Goal: Task Accomplishment & Management: Use online tool/utility

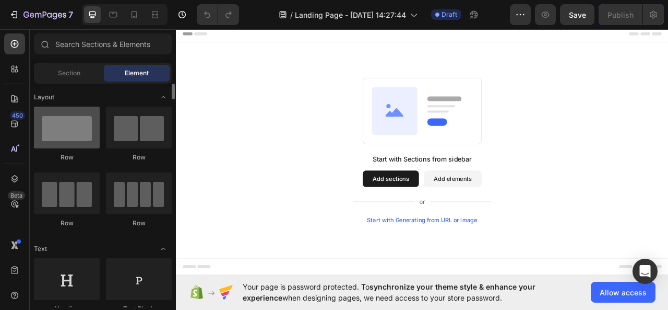
click at [87, 146] on div at bounding box center [67, 128] width 66 height 42
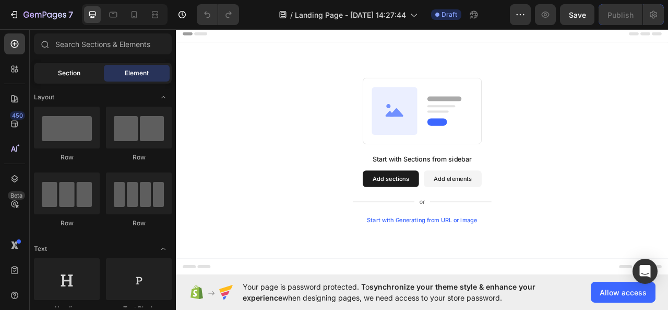
click at [64, 73] on span "Section" at bounding box center [69, 72] width 22 height 9
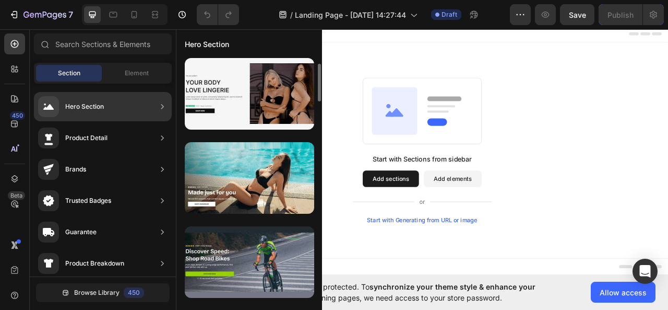
scroll to position [634, 0]
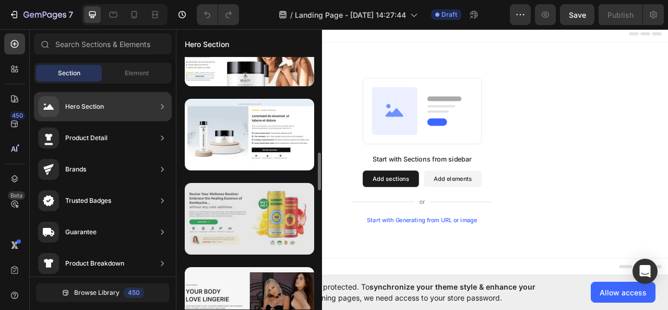
click at [248, 217] on div at bounding box center [250, 219] width 130 height 72
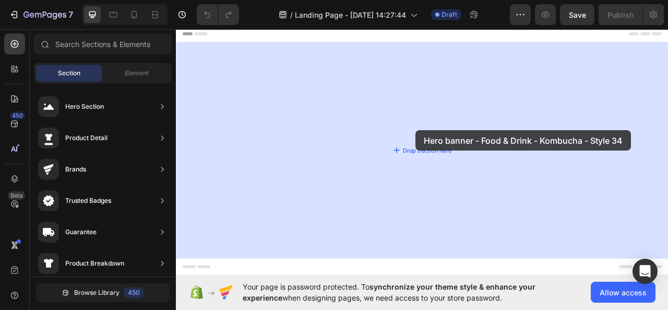
drag, startPoint x: 427, startPoint y: 227, endPoint x: 481, endPoint y: 158, distance: 87.8
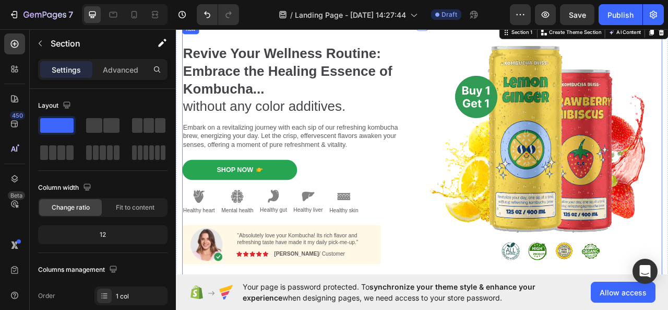
scroll to position [0, 0]
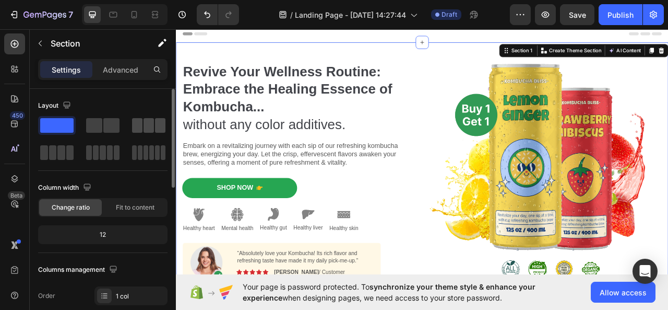
click at [134, 125] on span at bounding box center [137, 125] width 10 height 15
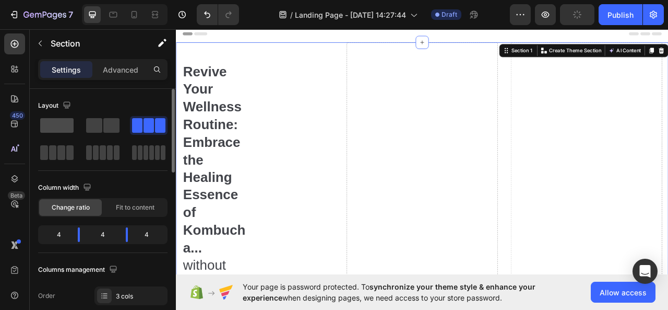
click at [46, 129] on span at bounding box center [56, 125] width 33 height 15
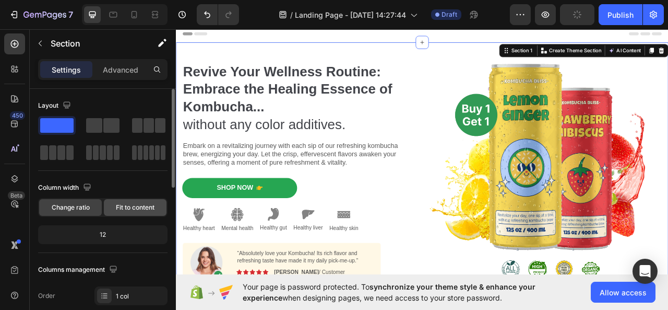
click at [135, 203] on span "Fit to content" at bounding box center [135, 207] width 39 height 9
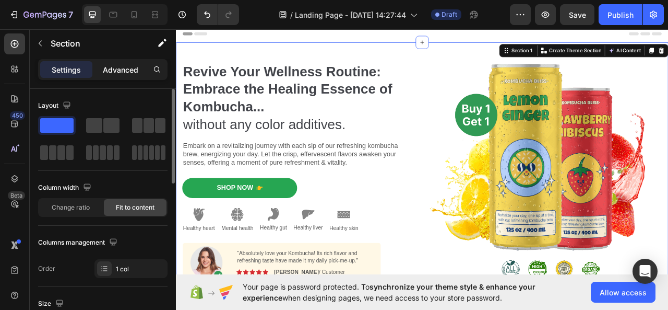
click at [115, 75] on div "Advanced" at bounding box center [121, 69] width 52 height 17
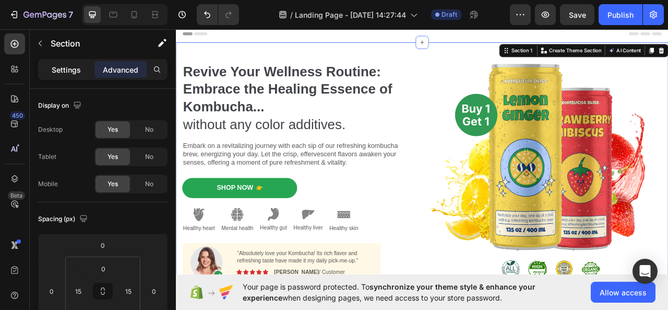
click at [67, 66] on p "Settings" at bounding box center [66, 69] width 29 height 11
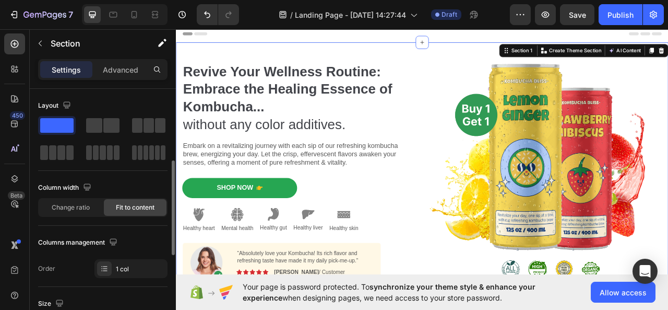
scroll to position [52, 0]
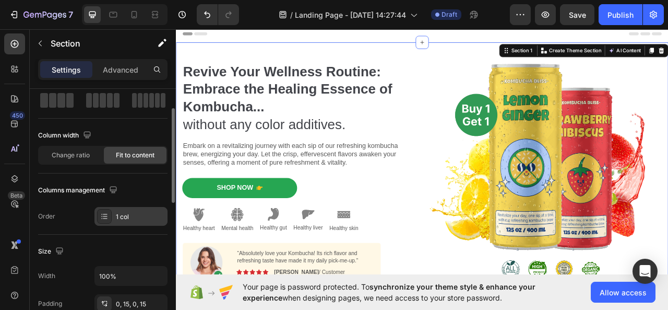
click at [116, 218] on div "1 col" at bounding box center [140, 216] width 49 height 9
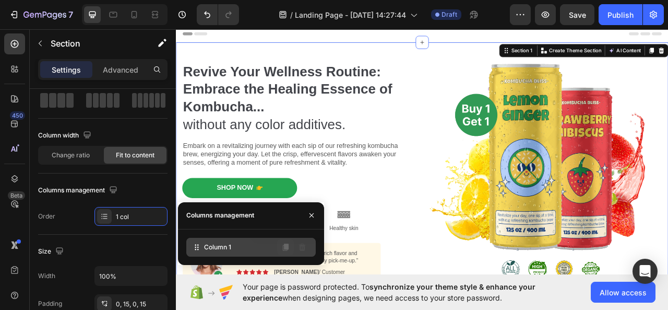
click at [284, 246] on icon at bounding box center [285, 247] width 8 height 8
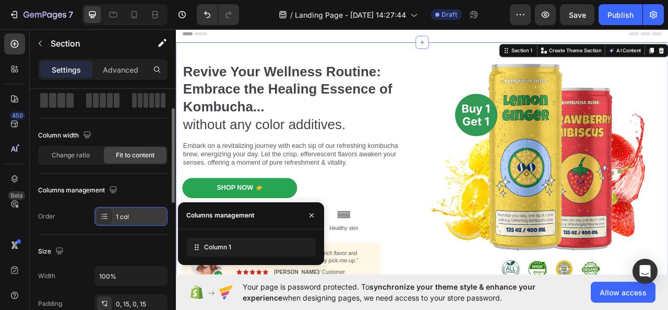
click at [123, 218] on div "1 col" at bounding box center [140, 216] width 49 height 9
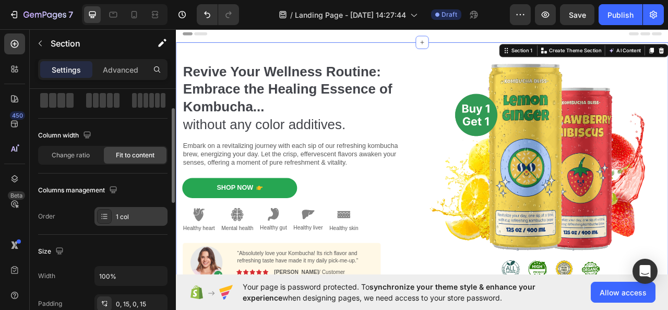
click at [105, 217] on icon at bounding box center [104, 216] width 8 height 8
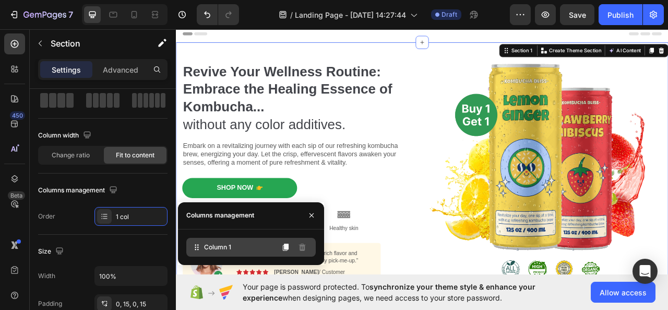
click at [199, 245] on icon at bounding box center [197, 247] width 10 height 10
click at [204, 251] on div "Column 1" at bounding box center [251, 247] width 130 height 19
click at [288, 249] on icon at bounding box center [286, 246] width 6 height 7
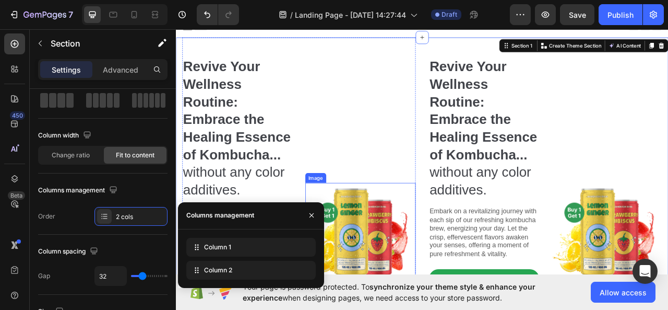
scroll to position [0, 0]
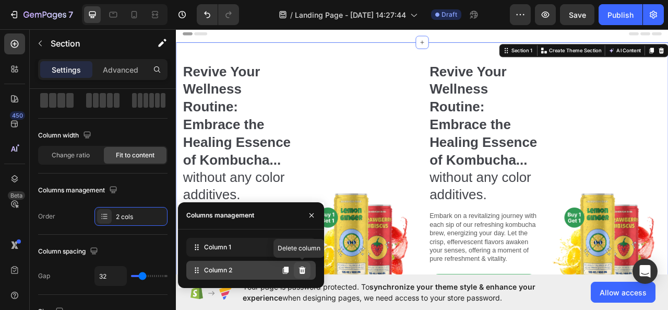
click at [309, 269] on button at bounding box center [302, 270] width 17 height 17
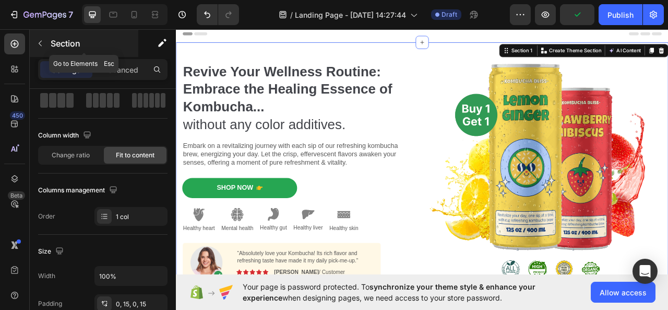
click at [43, 43] on icon "button" at bounding box center [40, 43] width 8 height 8
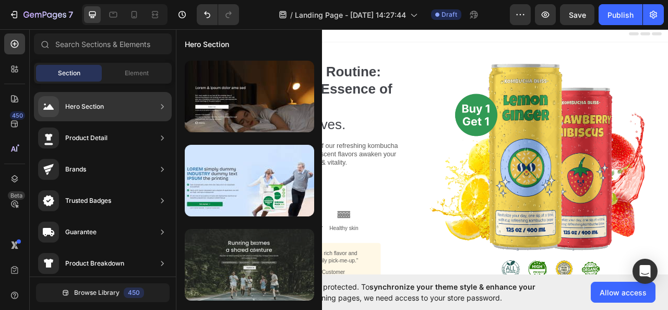
scroll to position [2263, 0]
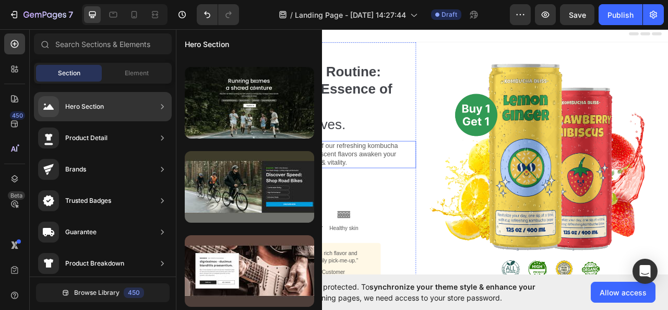
click at [482, 170] on div "Revive Your Wellness Routine: Embrace the Healing Essence of Kombucha... withou…" at bounding box center [489, 211] width 611 height 330
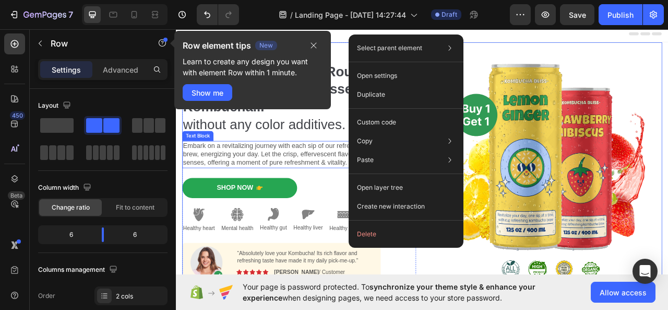
click at [334, 173] on p "Embark on a revitalizing journey with each sip of our refreshing kombucha brew,…" at bounding box center [333, 189] width 296 height 32
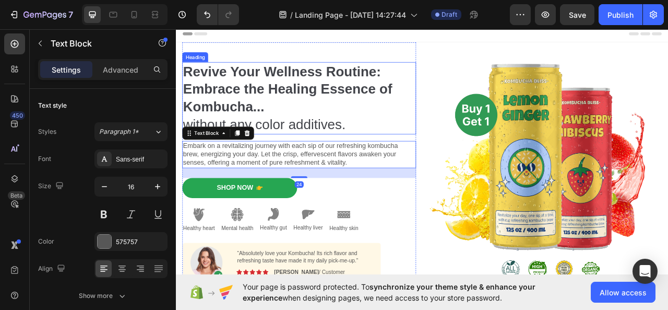
click at [528, 123] on img at bounding box center [646, 211] width 298 height 305
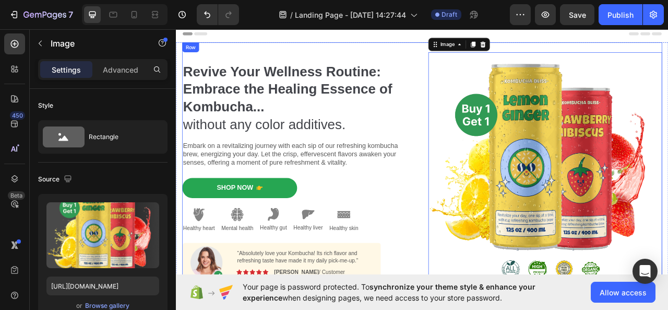
click at [481, 53] on div "Revive Your Wellness Routine: Embrace the Healing Essence of Kombucha... withou…" at bounding box center [489, 211] width 611 height 330
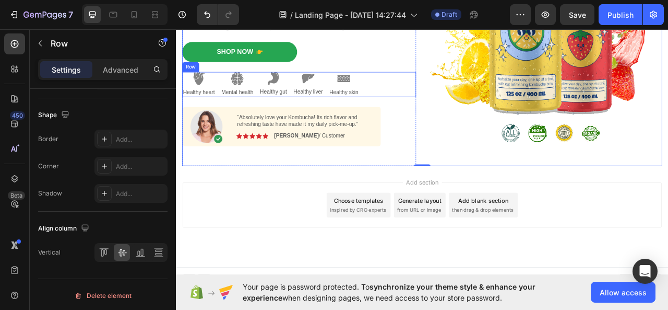
scroll to position [180, 0]
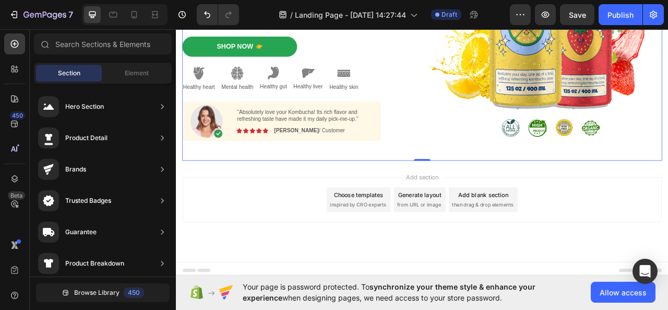
click at [395, 257] on div "Choose templates inspired by CRO experts" at bounding box center [408, 246] width 81 height 31
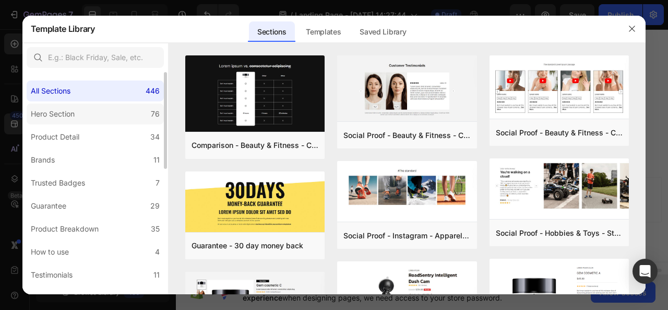
click at [123, 110] on label "Hero Section 76" at bounding box center [95, 113] width 137 height 21
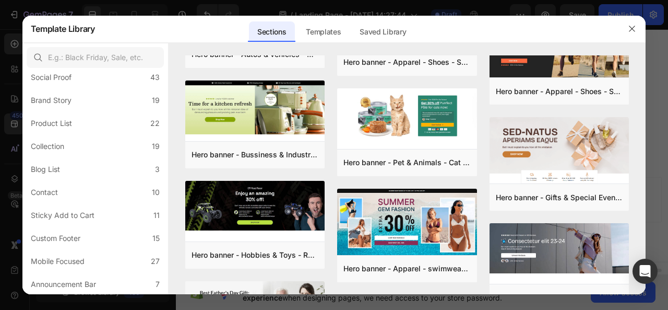
scroll to position [794, 0]
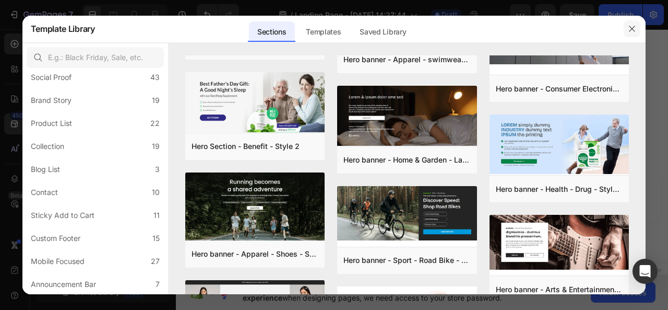
click at [630, 27] on icon "button" at bounding box center [632, 29] width 8 height 8
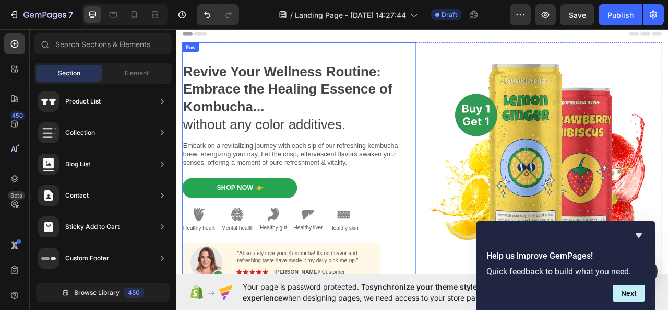
scroll to position [104, 0]
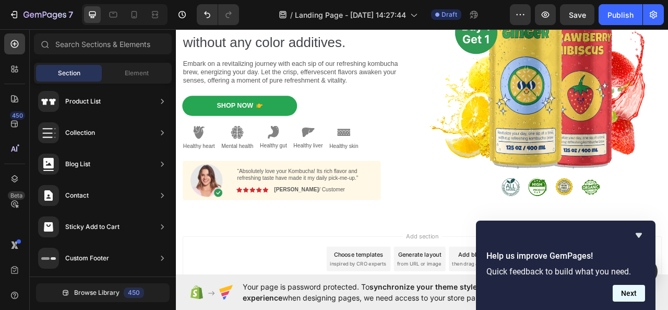
click at [632, 295] on button "Next" at bounding box center [629, 293] width 32 height 17
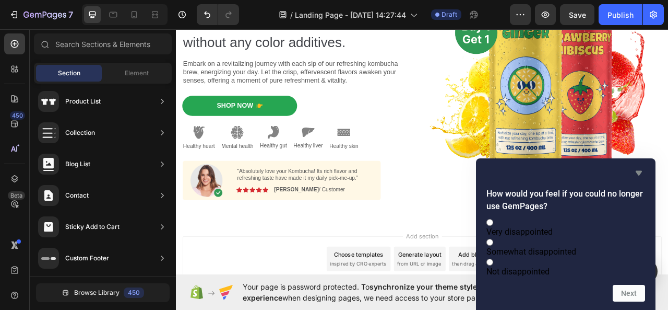
drag, startPoint x: 585, startPoint y: 153, endPoint x: 538, endPoint y: 155, distance: 47.0
click at [639, 171] on icon "Hide survey" at bounding box center [639, 173] width 6 height 5
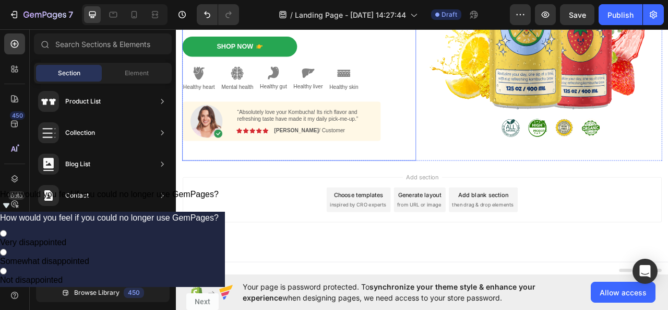
scroll to position [0, 0]
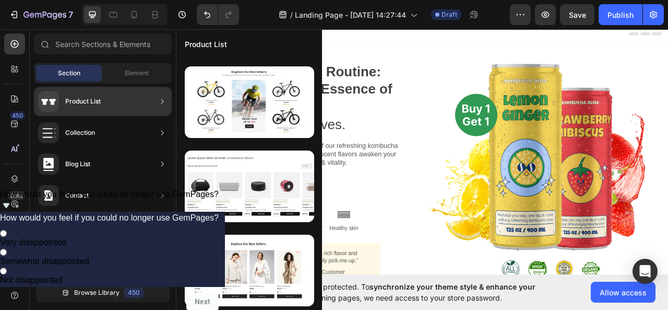
click at [93, 106] on div "Product List" at bounding box center [69, 101] width 63 height 21
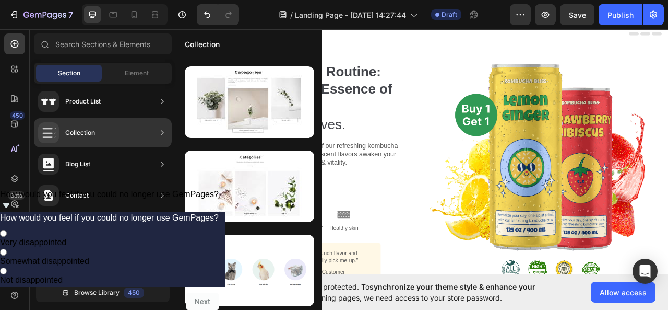
click at [95, 135] on div "Collection" at bounding box center [80, 132] width 30 height 10
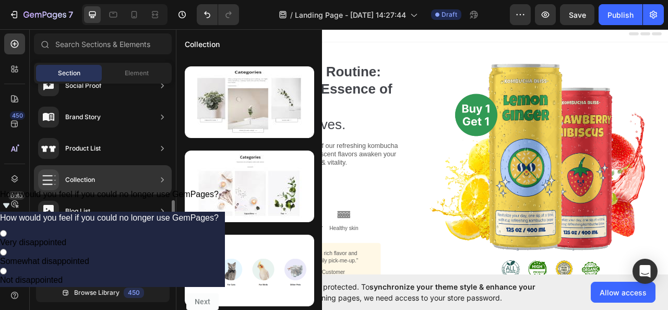
scroll to position [413, 0]
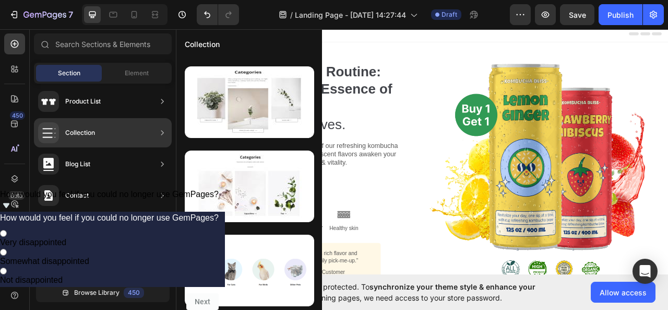
click at [96, 133] on div "Collection" at bounding box center [103, 132] width 138 height 29
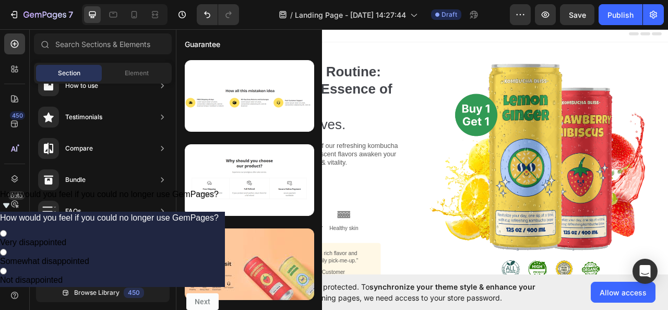
scroll to position [0, 0]
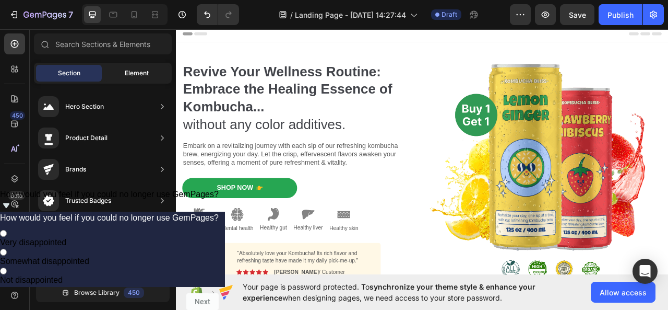
click at [135, 74] on span "Element" at bounding box center [137, 72] width 24 height 9
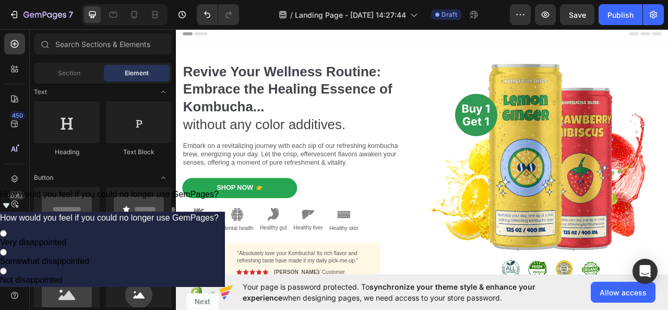
scroll to position [261, 0]
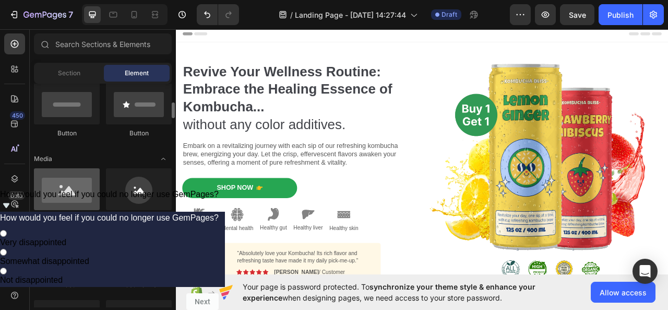
click at [64, 201] on div at bounding box center [67, 189] width 66 height 42
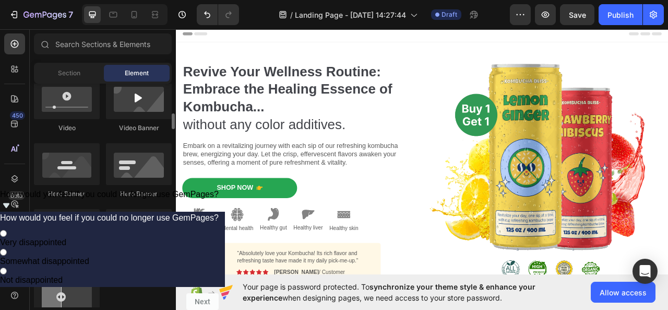
scroll to position [470, 0]
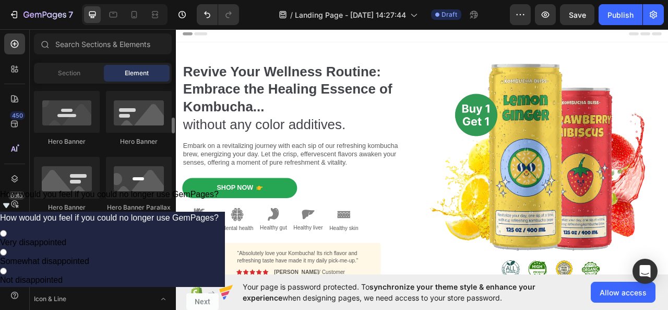
click at [61, 246] on div at bounding box center [67, 243] width 66 height 42
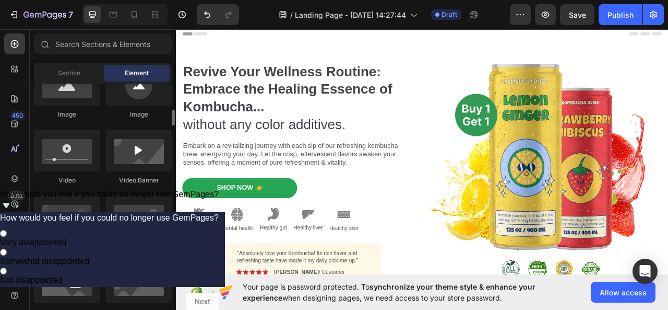
scroll to position [157, 0]
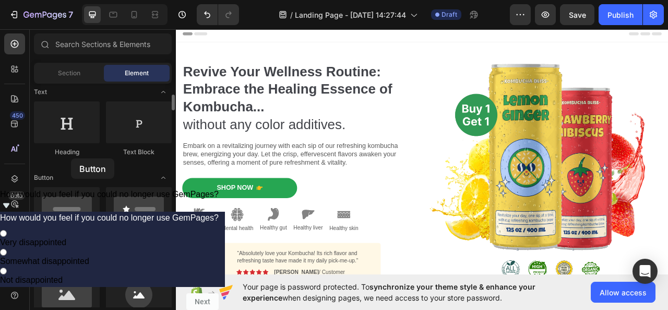
drag, startPoint x: 60, startPoint y: 211, endPoint x: 71, endPoint y: 158, distance: 53.9
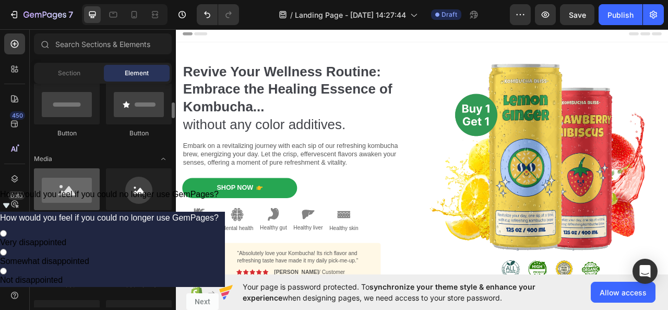
click at [73, 200] on div at bounding box center [67, 189] width 66 height 42
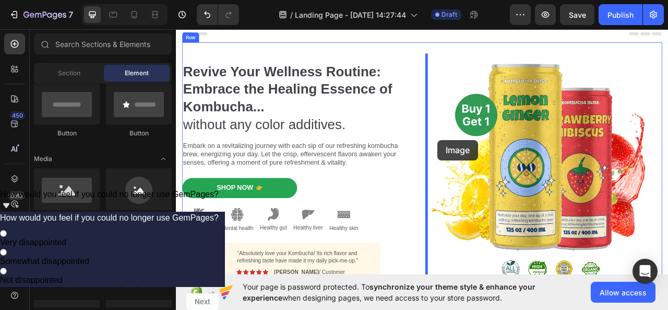
drag, startPoint x: 341, startPoint y: 217, endPoint x: 509, endPoint y: 171, distance: 173.8
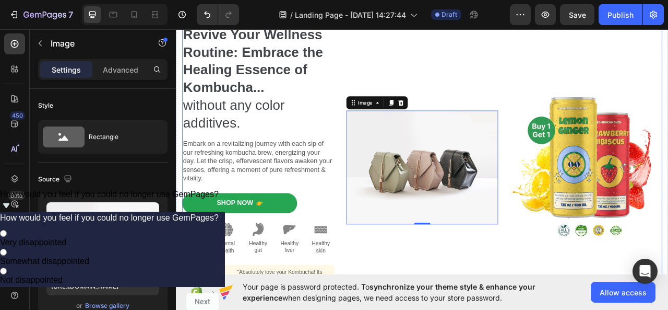
scroll to position [0, 0]
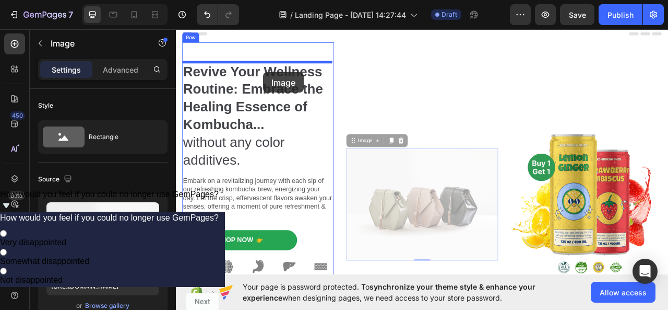
drag, startPoint x: 499, startPoint y: 197, endPoint x: 287, endPoint y: 85, distance: 239.9
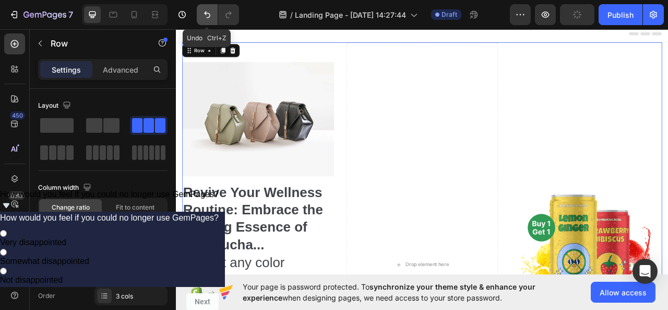
click at [205, 14] on icon "Undo/Redo" at bounding box center [207, 14] width 6 height 7
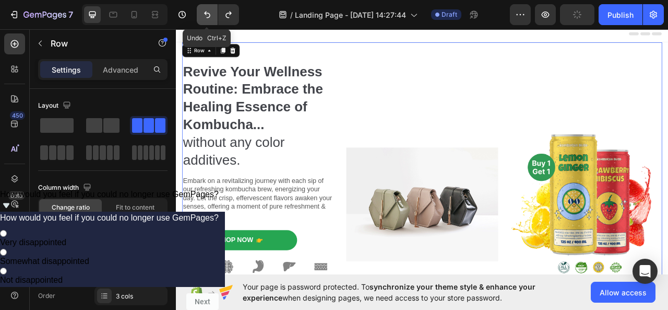
click at [205, 14] on icon "Undo/Redo" at bounding box center [207, 14] width 6 height 7
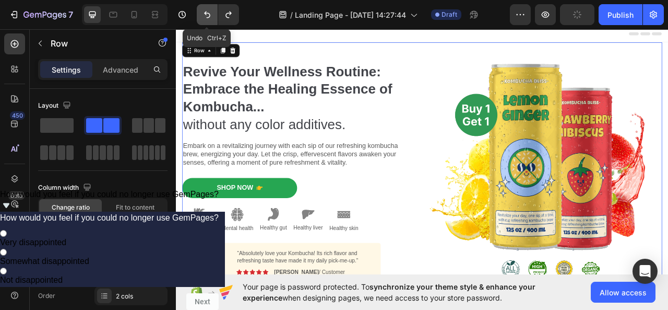
click at [205, 14] on icon "Undo/Redo" at bounding box center [207, 14] width 6 height 7
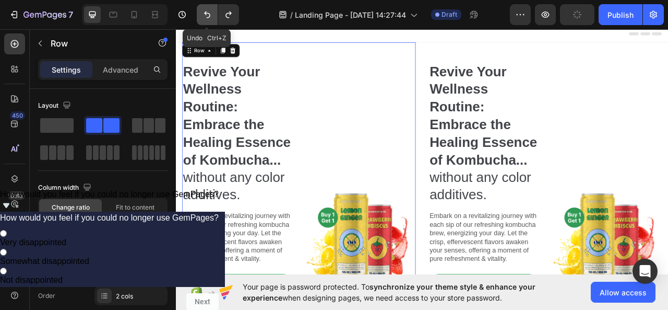
click at [205, 14] on icon "Undo/Redo" at bounding box center [207, 14] width 6 height 7
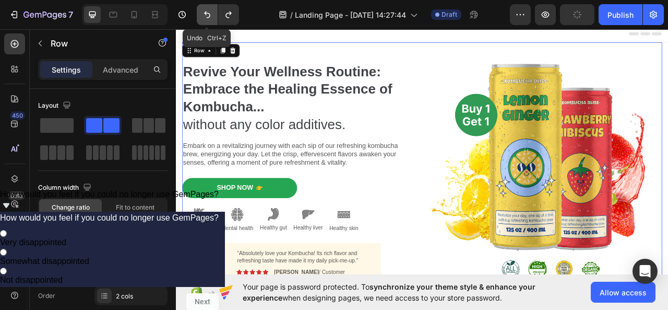
click at [205, 14] on icon "Undo/Redo" at bounding box center [207, 14] width 6 height 7
drag, startPoint x: 205, startPoint y: 14, endPoint x: 115, endPoint y: 13, distance: 89.8
click at [205, 14] on icon "Undo/Redo" at bounding box center [207, 14] width 6 height 7
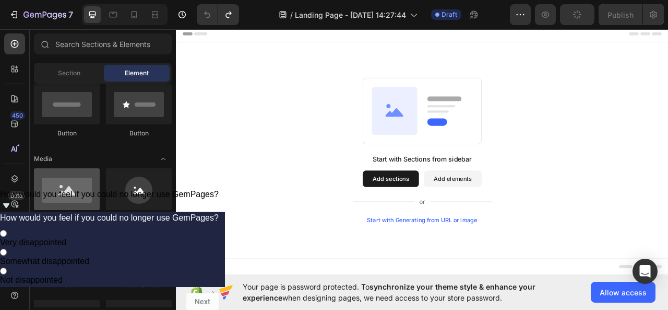
click at [71, 201] on div at bounding box center [67, 189] width 66 height 42
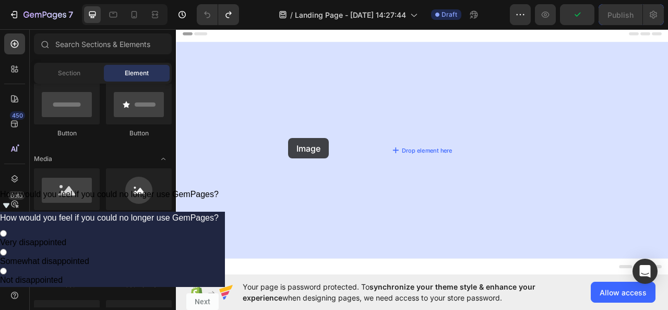
drag, startPoint x: 233, startPoint y: 217, endPoint x: 319, endPoint y: 168, distance: 98.0
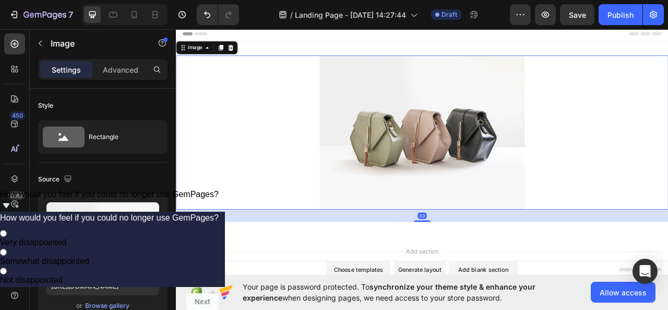
drag, startPoint x: 483, startPoint y: 259, endPoint x: 486, endPoint y: 274, distance: 16.0
click at [486, 274] on div "Image 30 Section 1" at bounding box center [489, 168] width 627 height 245
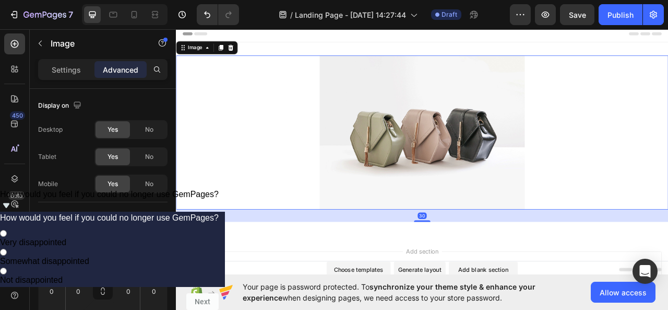
click at [524, 238] on img at bounding box center [489, 161] width 261 height 196
click at [520, 163] on img at bounding box center [489, 161] width 261 height 196
click at [71, 71] on p "Settings" at bounding box center [66, 69] width 29 height 11
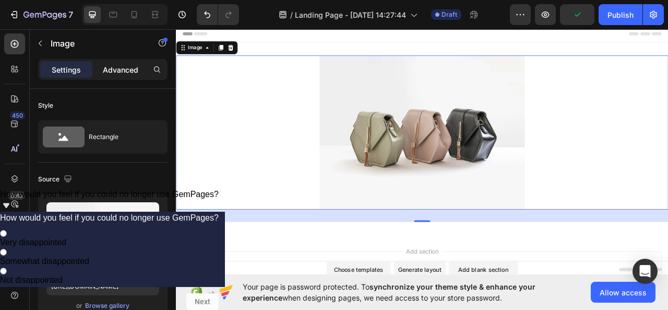
click at [118, 73] on p "Advanced" at bounding box center [121, 69] width 36 height 11
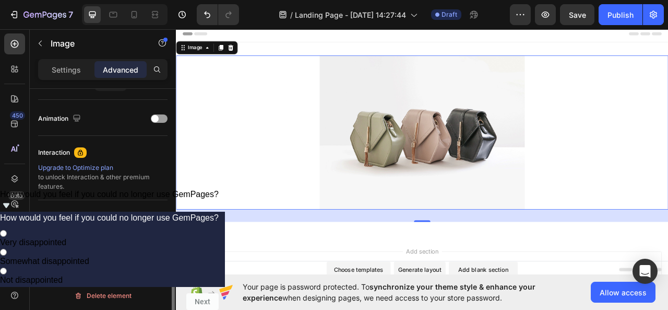
scroll to position [287, 0]
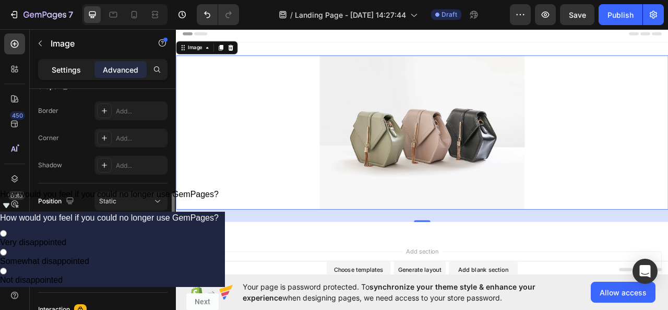
click at [42, 76] on div "Settings" at bounding box center [66, 69] width 52 height 17
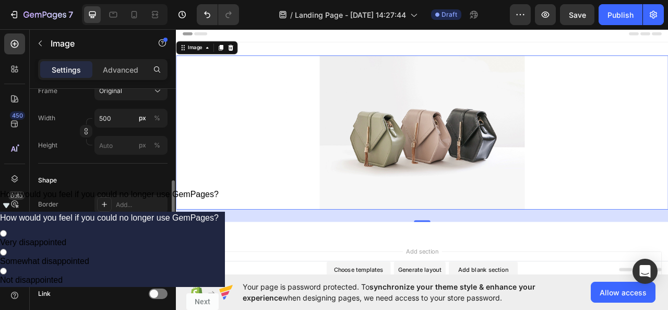
click at [53, 69] on p "Settings" at bounding box center [66, 69] width 29 height 11
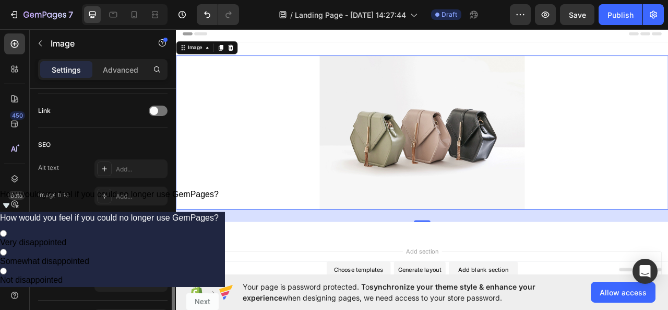
scroll to position [536, 0]
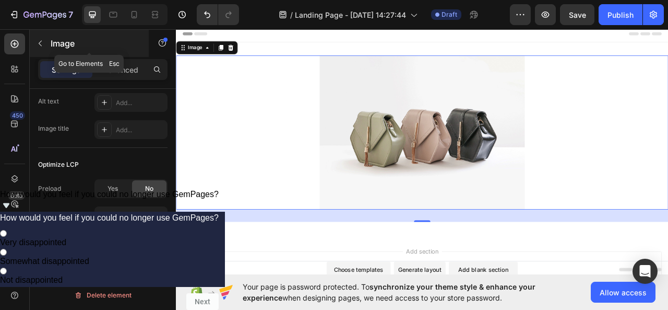
click at [40, 46] on icon "button" at bounding box center [40, 43] width 8 height 8
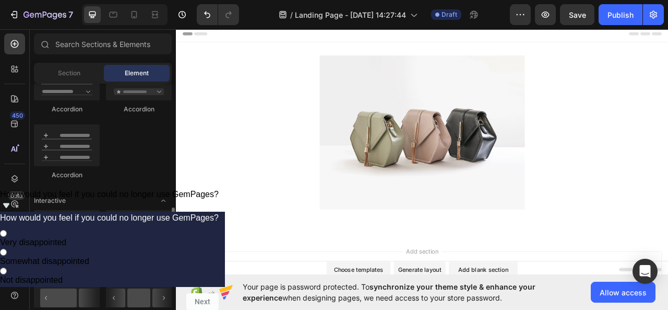
scroll to position [992, 0]
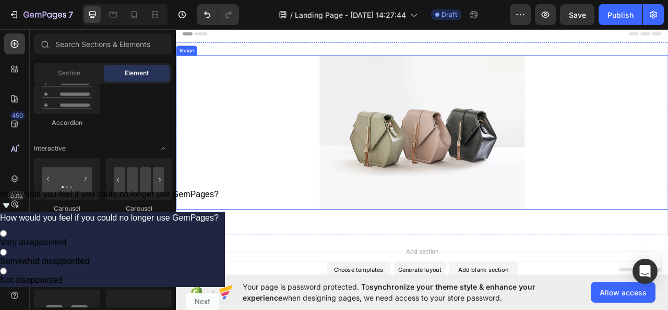
click at [362, 105] on img at bounding box center [489, 161] width 261 height 196
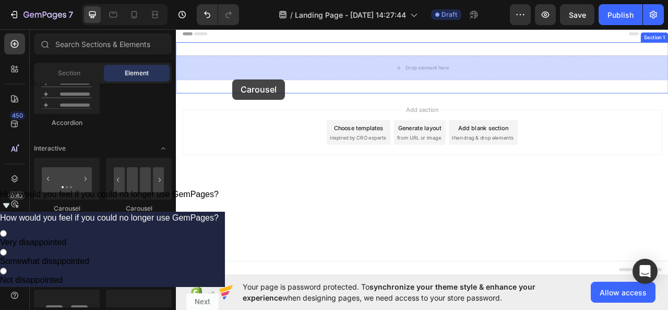
drag, startPoint x: 237, startPoint y: 202, endPoint x: 248, endPoint y: 94, distance: 108.7
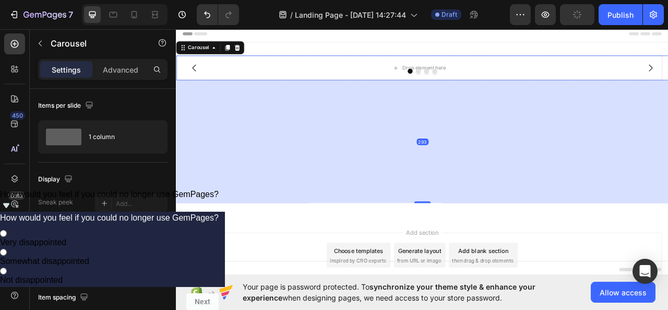
drag, startPoint x: 490, startPoint y: 93, endPoint x: 486, endPoint y: 252, distance: 159.3
click at [486, 251] on div at bounding box center [489, 250] width 21 height 2
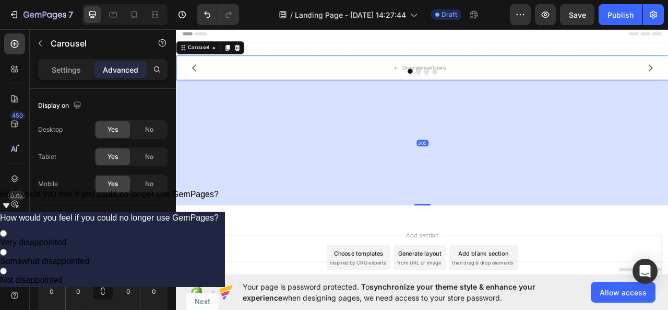
click at [474, 165] on div "305" at bounding box center [489, 174] width 627 height 159
click at [515, 139] on div "305" at bounding box center [489, 174] width 627 height 159
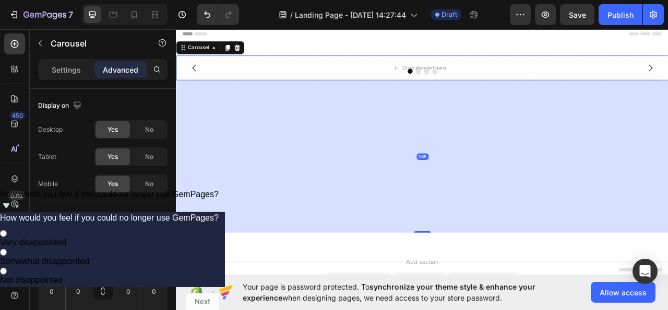
drag, startPoint x: 487, startPoint y: 252, endPoint x: 492, endPoint y: 286, distance: 34.9
click at [492, 286] on div at bounding box center [489, 287] width 21 height 2
type input "371"
click at [522, 155] on div "371" at bounding box center [489, 192] width 627 height 194
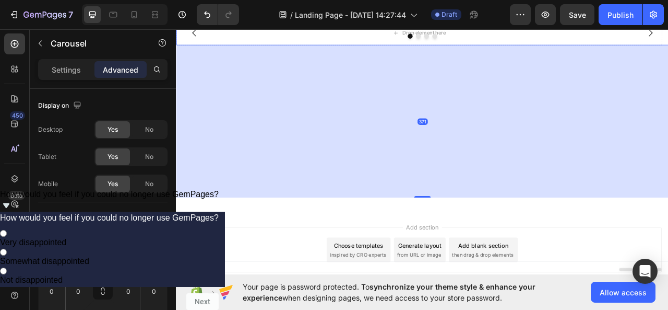
scroll to position [0, 0]
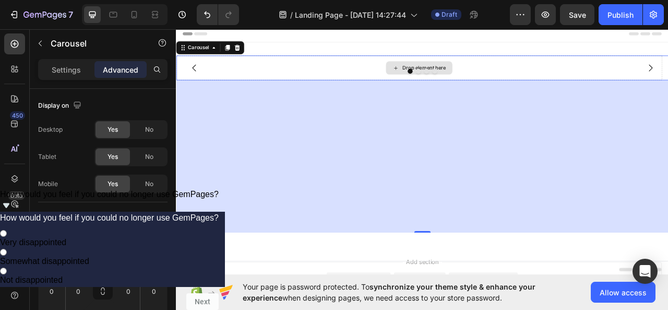
click at [486, 57] on div "Drop element here Drop element here Drop element here Drop element here Carouse…" at bounding box center [489, 175] width 627 height 259
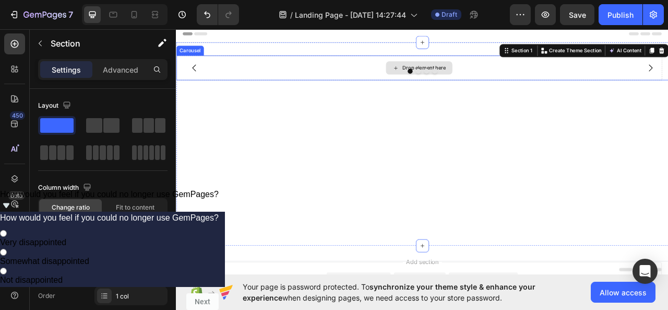
click at [491, 78] on div "Drop element here" at bounding box center [491, 79] width 55 height 8
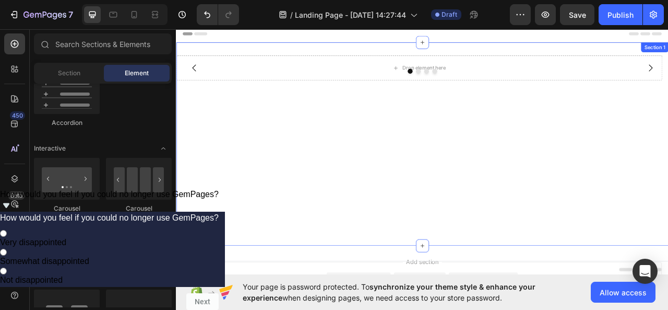
click at [413, 131] on div "Drop element here Drop element here Drop element here Drop element here [GEOGRA…" at bounding box center [489, 175] width 627 height 225
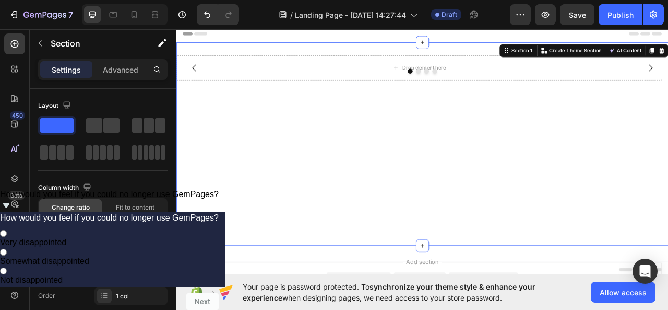
click at [446, 178] on div "Drop element here Drop element here Drop element here Drop element here [GEOGRA…" at bounding box center [489, 175] width 627 height 225
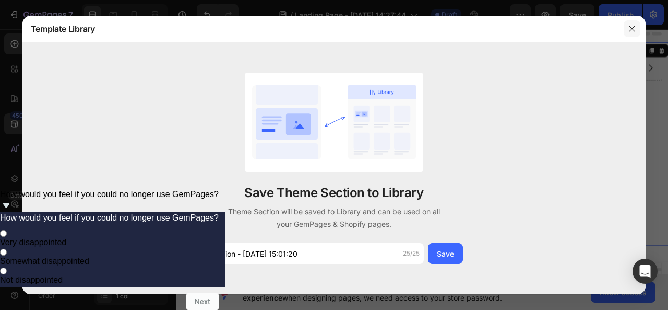
click at [630, 26] on icon "button" at bounding box center [632, 29] width 8 height 8
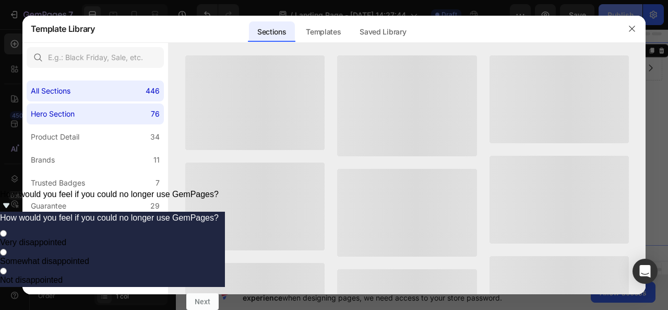
click at [629, 25] on button "Publish" at bounding box center [621, 14] width 44 height 21
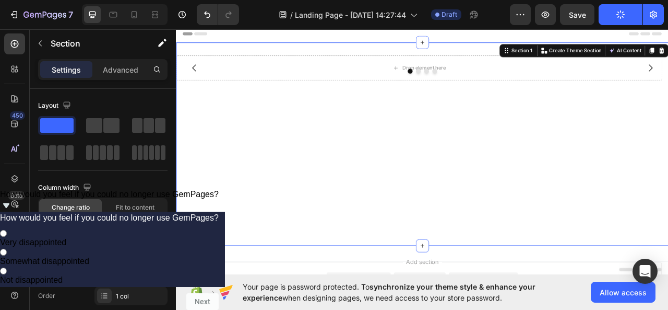
click at [410, 198] on div "Drop element here Drop element here Drop element here Drop element here [GEOGRA…" at bounding box center [489, 175] width 627 height 225
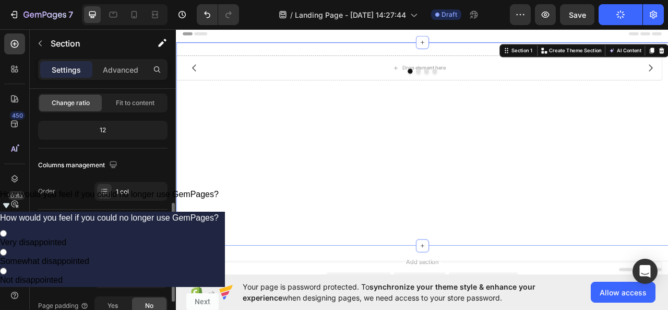
scroll to position [157, 0]
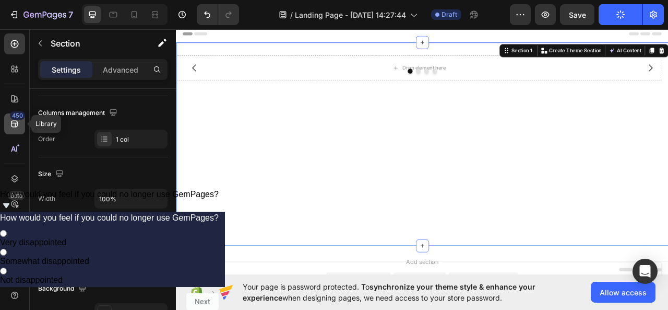
click at [15, 127] on icon at bounding box center [14, 124] width 10 height 10
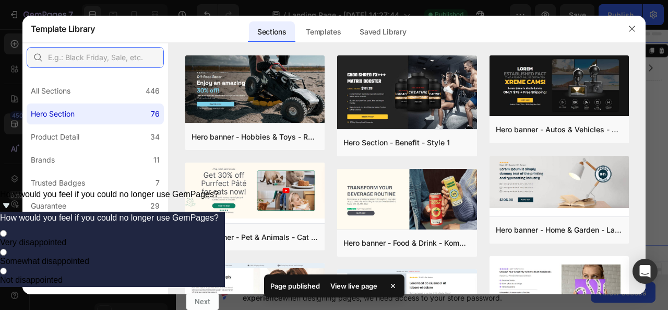
click at [96, 56] on input "text" at bounding box center [95, 57] width 137 height 21
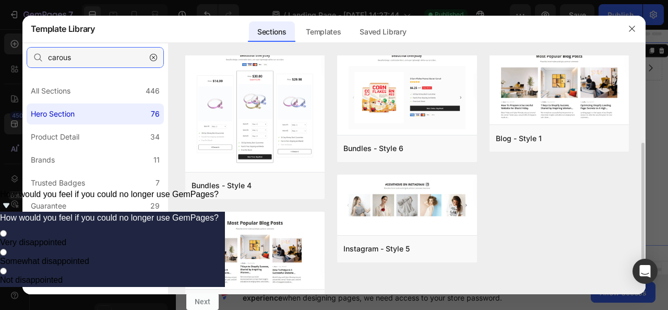
scroll to position [190, 0]
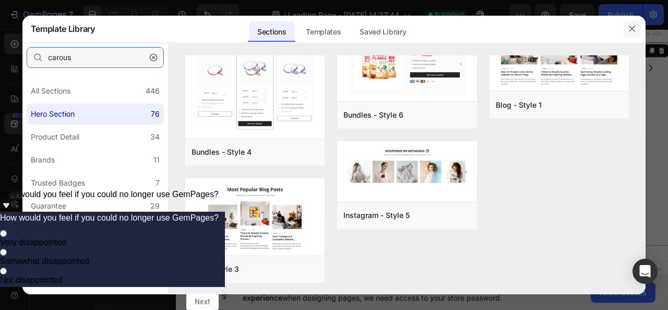
type input "carous"
click at [633, 30] on icon "button" at bounding box center [633, 29] width 6 height 6
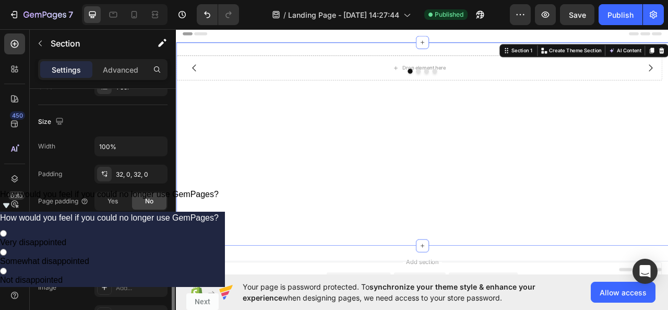
scroll to position [261, 0]
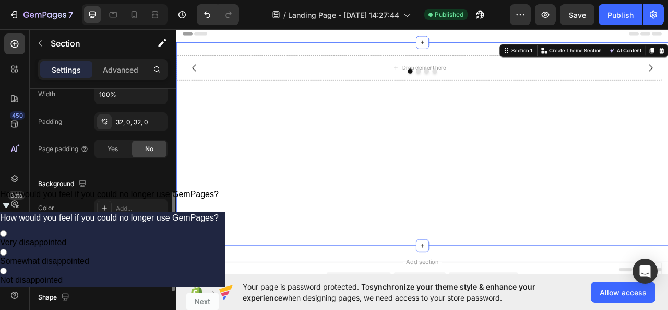
click at [107, 231] on icon at bounding box center [104, 235] width 8 height 8
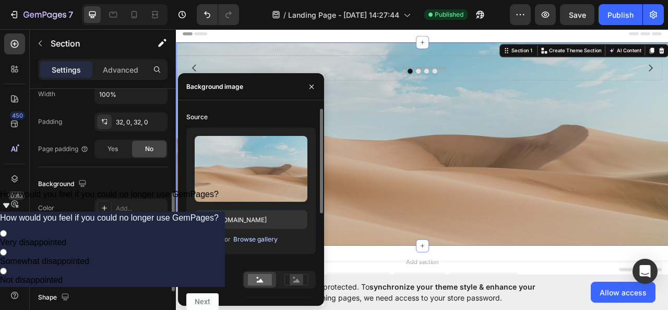
click at [248, 240] on div "Browse gallery" at bounding box center [255, 238] width 44 height 9
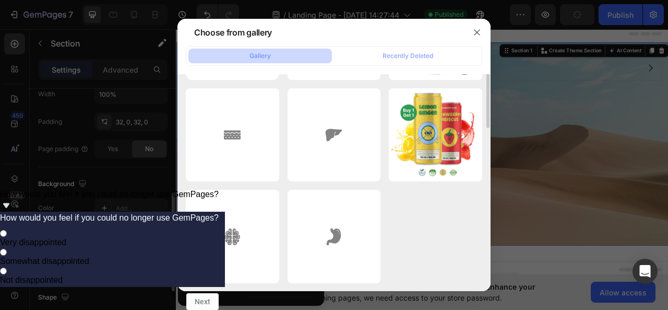
scroll to position [0, 0]
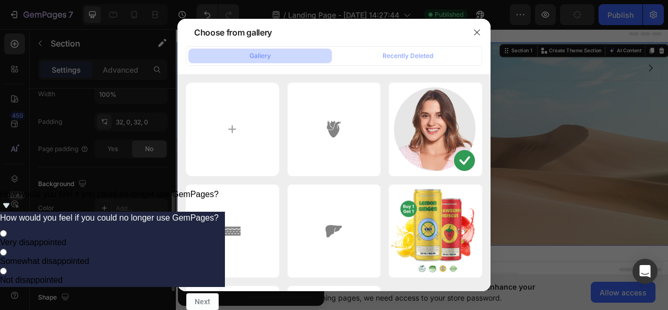
click at [259, 55] on div "Gallery" at bounding box center [260, 55] width 21 height 9
click at [242, 134] on input "file" at bounding box center [232, 129] width 93 height 93
click at [477, 31] on icon "button" at bounding box center [477, 32] width 8 height 8
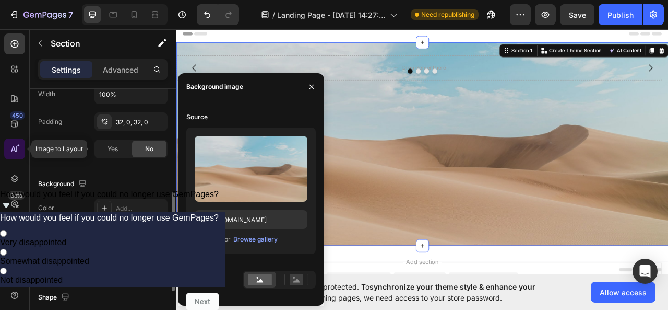
click at [10, 149] on icon at bounding box center [14, 149] width 10 height 10
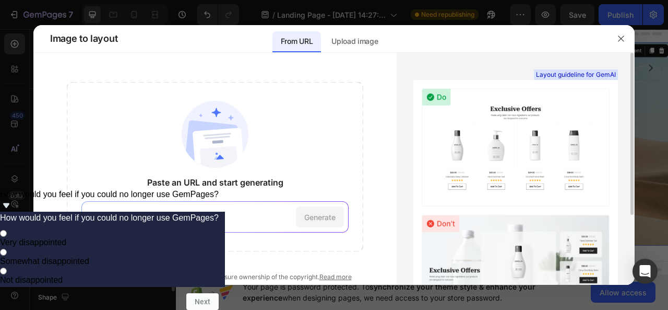
scroll to position [100, 0]
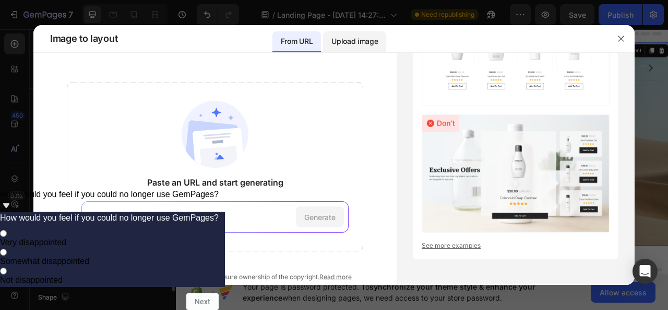
click at [350, 48] on div "Upload image" at bounding box center [354, 41] width 63 height 21
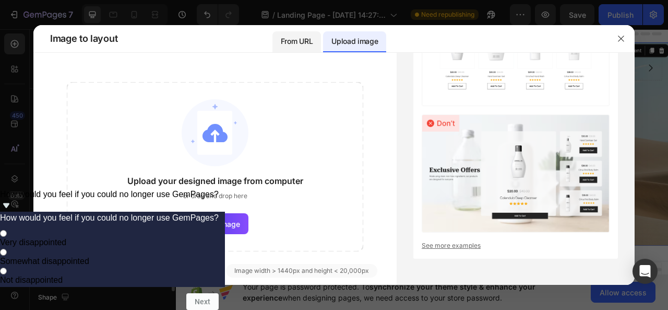
click at [304, 39] on p "From URL" at bounding box center [297, 41] width 32 height 13
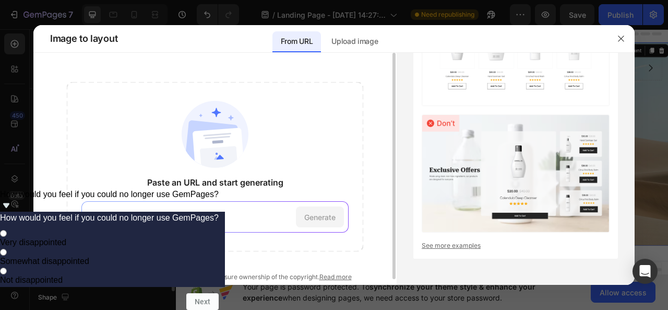
click at [217, 214] on input at bounding box center [197, 217] width 188 height 11
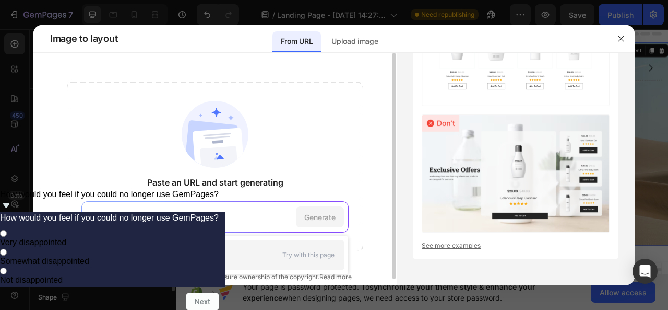
click at [191, 252] on span "[URL][DOMAIN_NAME]" at bounding box center [157, 254] width 67 height 9
type input "[URL][DOMAIN_NAME]"
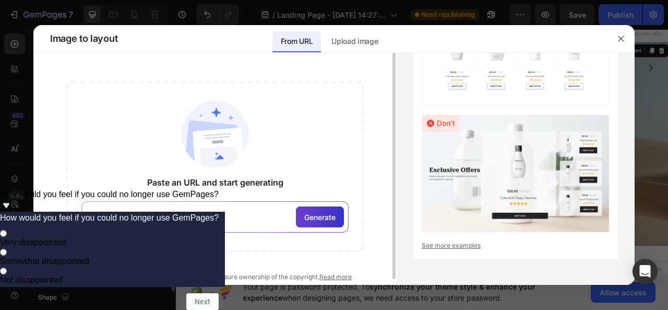
click at [317, 212] on span "Generate" at bounding box center [319, 217] width 31 height 11
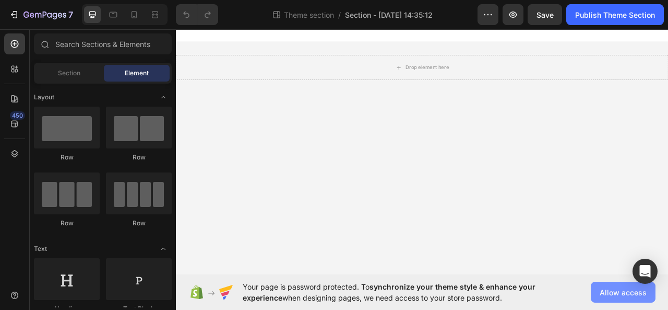
click at [612, 293] on span "Allow access" at bounding box center [623, 292] width 47 height 11
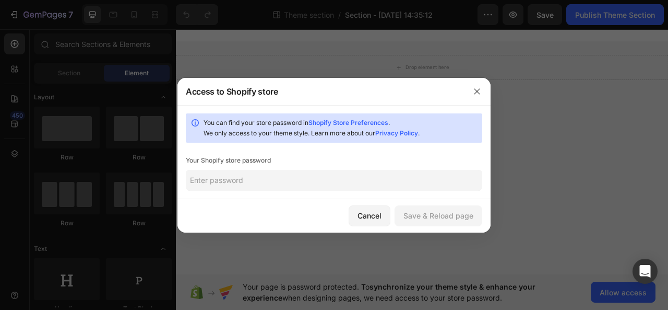
click at [266, 180] on input "text" at bounding box center [334, 180] width 297 height 21
paste input "gowwhu"
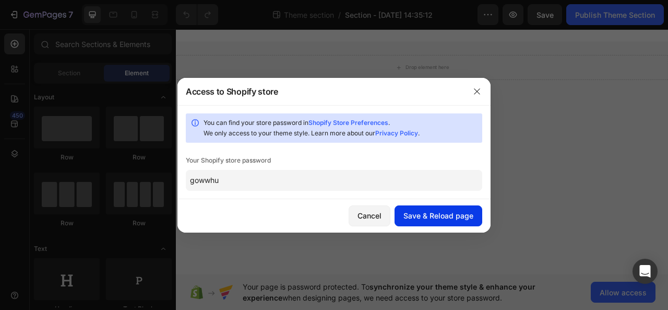
type input "gowwhu"
click at [450, 217] on div "Save & Reload page" at bounding box center [439, 215] width 70 height 11
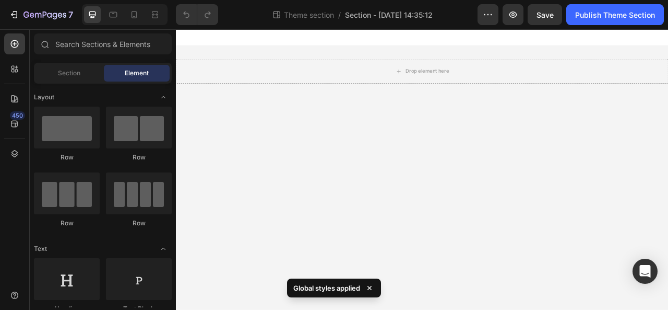
click at [511, 169] on body "Drop element here Root Drag & drop element from sidebar or Explore Library Add …" at bounding box center [489, 207] width 627 height 357
click at [476, 200] on body "Drop element here Root Drag & drop element from sidebar or Explore Library Add …" at bounding box center [489, 207] width 627 height 357
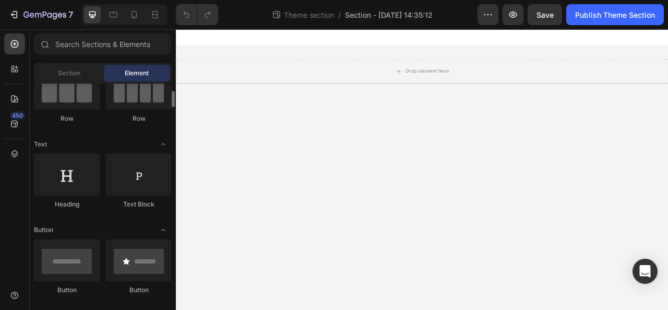
scroll to position [209, 0]
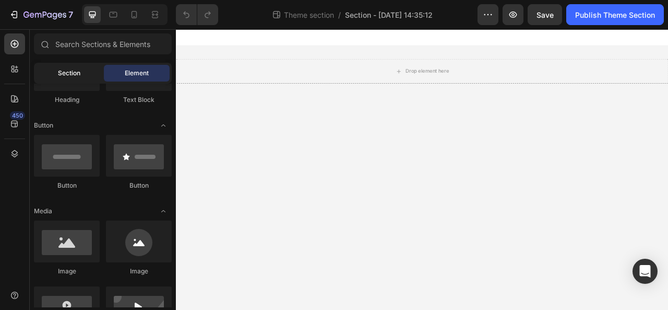
click at [56, 67] on div "Section" at bounding box center [69, 73] width 66 height 17
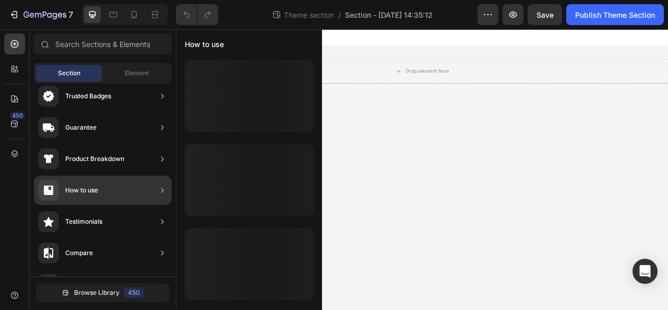
scroll to position [0, 0]
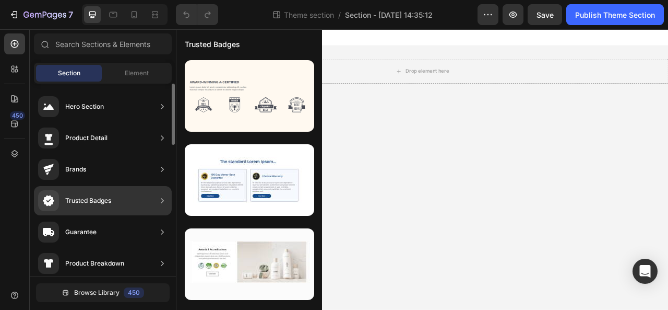
click at [92, 208] on div "Trusted Badges" at bounding box center [74, 200] width 73 height 21
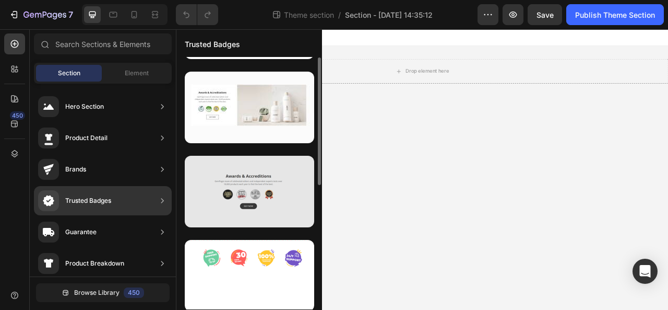
scroll to position [245, 0]
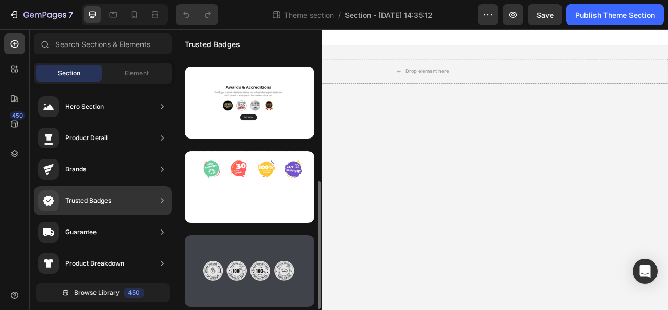
click at [234, 275] on div at bounding box center [250, 271] width 130 height 72
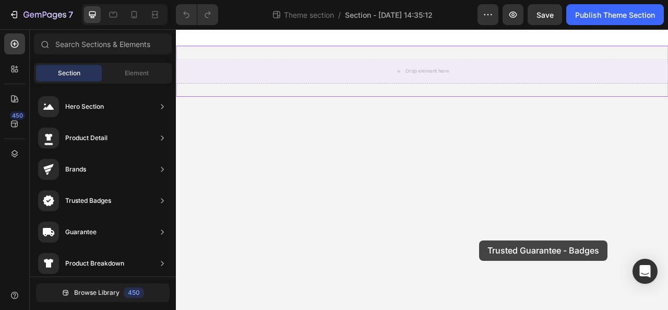
drag, startPoint x: 410, startPoint y: 304, endPoint x: 562, endPoint y: 298, distance: 151.6
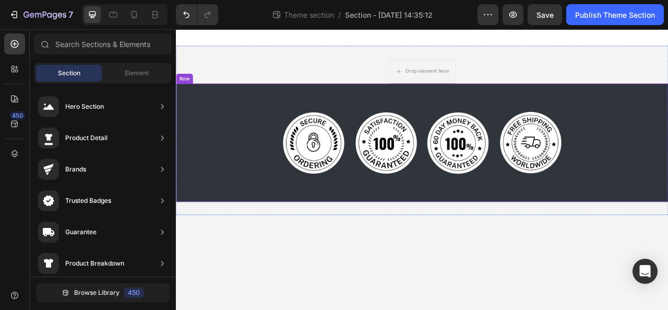
drag, startPoint x: 554, startPoint y: 112, endPoint x: 554, endPoint y: 139, distance: 26.6
click at [564, 141] on div "Image Image Image Image Row Row" at bounding box center [489, 173] width 627 height 150
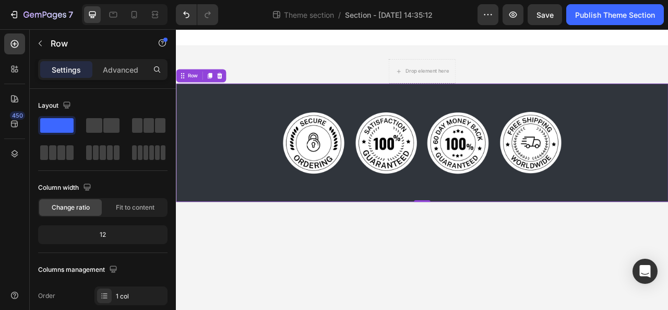
click at [239, 126] on div "Image Image Image Image Row Row 0" at bounding box center [489, 173] width 627 height 150
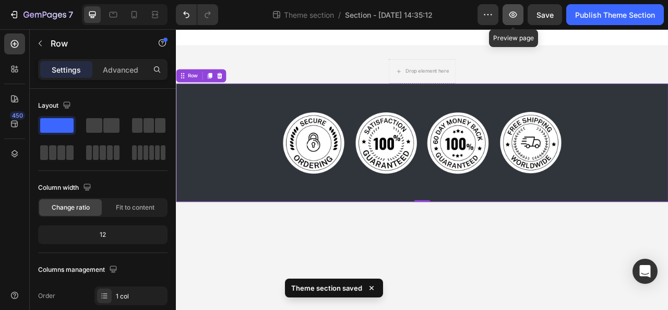
click at [514, 15] on icon "button" at bounding box center [513, 14] width 3 height 3
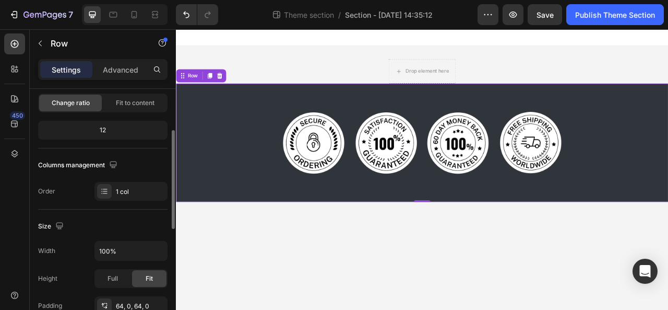
scroll to position [0, 0]
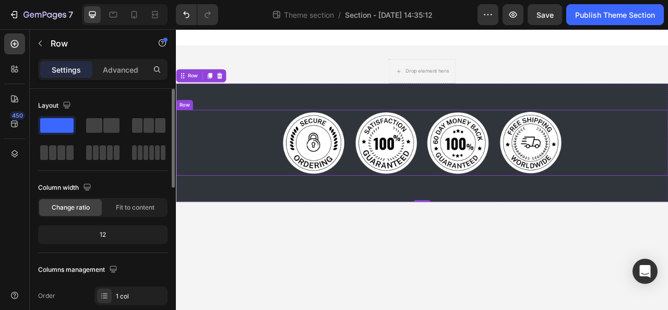
click at [221, 185] on div "Image Image Image Image Row" at bounding box center [489, 174] width 627 height 84
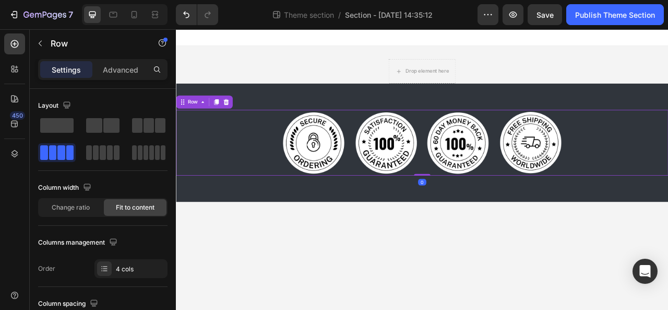
click at [278, 118] on div "Image Image Image Image Row 0 Row" at bounding box center [489, 173] width 627 height 150
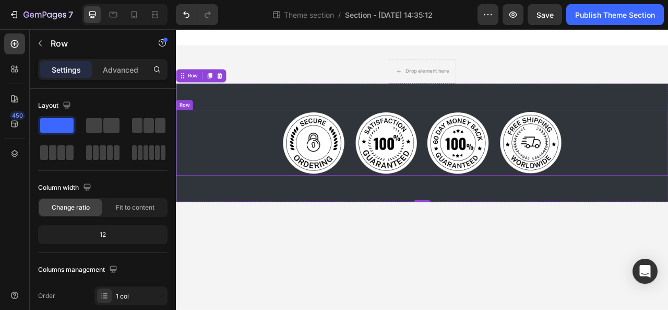
click at [280, 160] on div "Image Image Image Image Row" at bounding box center [489, 174] width 627 height 84
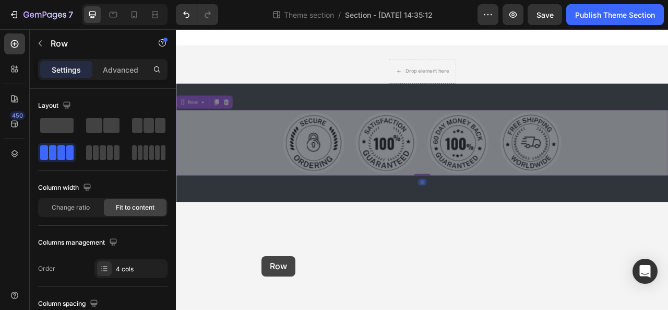
drag, startPoint x: 279, startPoint y: 191, endPoint x: 285, endPoint y: 318, distance: 126.5
